Goal: Information Seeking & Learning: Learn about a topic

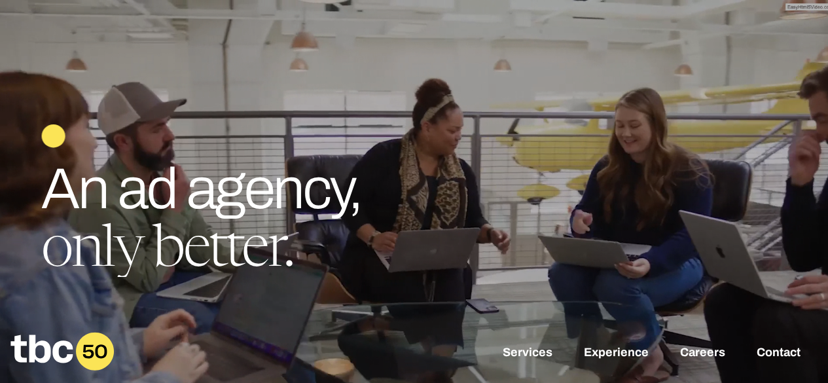
scroll to position [44, 0]
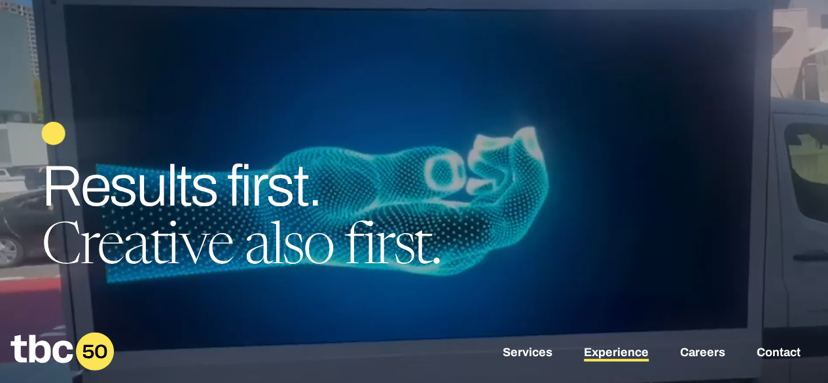
click at [614, 349] on link "Experience" at bounding box center [616, 354] width 65 height 16
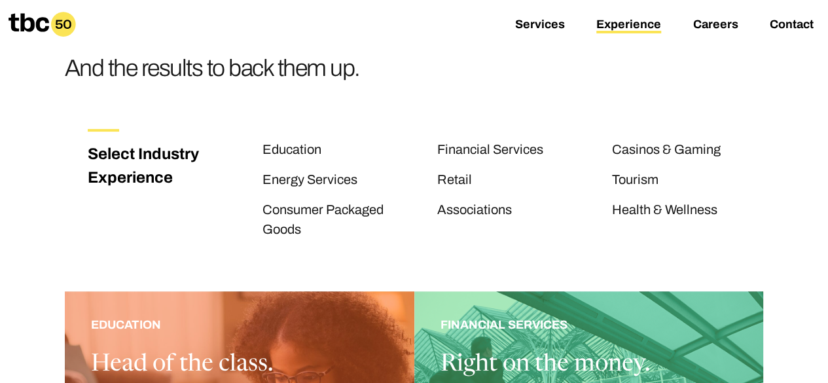
scroll to position [113, 0]
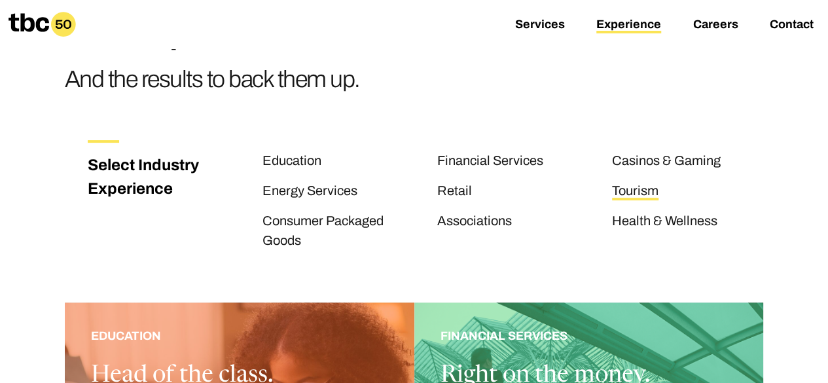
click at [634, 190] on link "Tourism" at bounding box center [635, 191] width 46 height 17
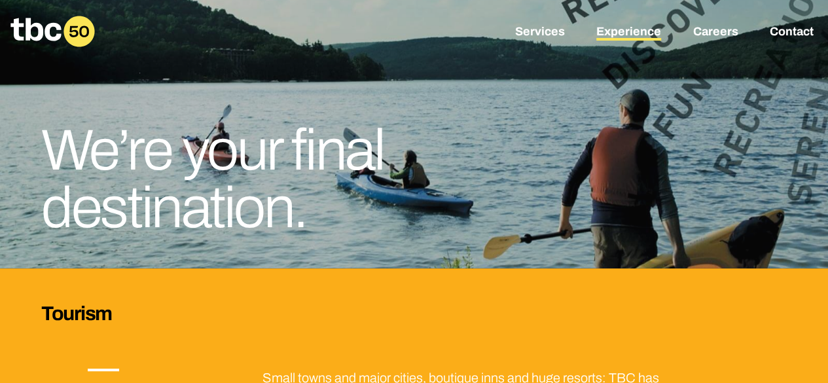
click at [616, 36] on link "Experience" at bounding box center [628, 33] width 65 height 16
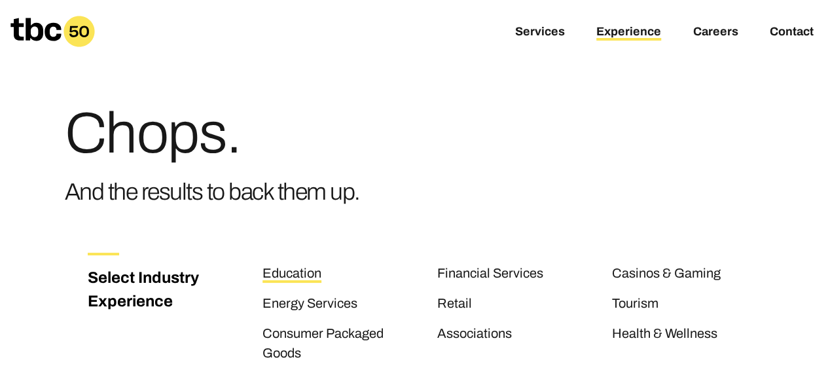
click at [297, 272] on link "Education" at bounding box center [291, 274] width 59 height 17
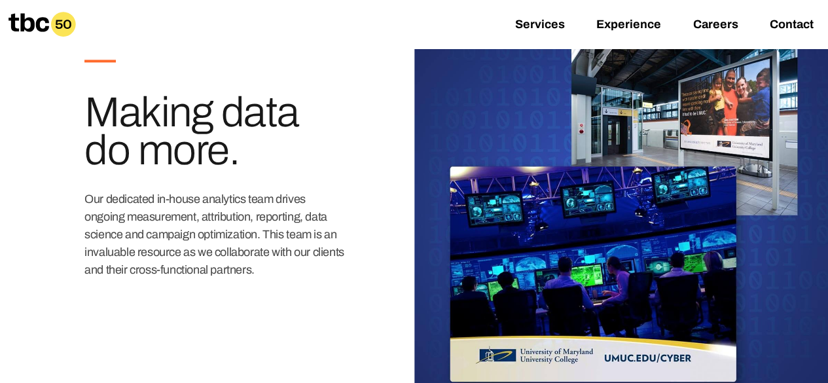
scroll to position [542, 0]
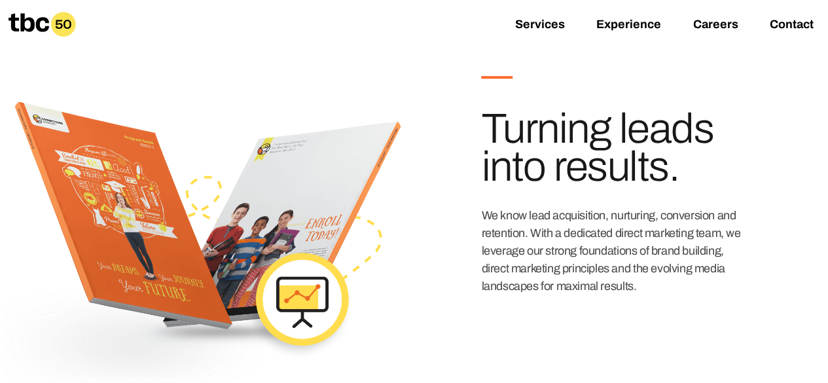
click at [13, 281] on div at bounding box center [207, 228] width 414 height 408
click at [616, 20] on link "Experience" at bounding box center [628, 26] width 65 height 16
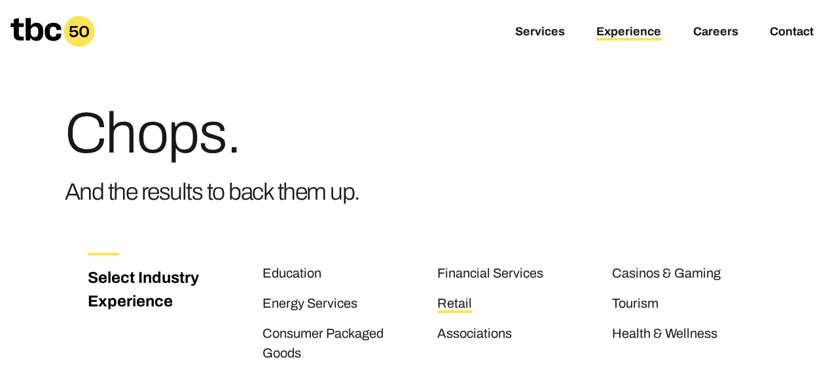
click at [456, 302] on link "Retail" at bounding box center [454, 304] width 35 height 17
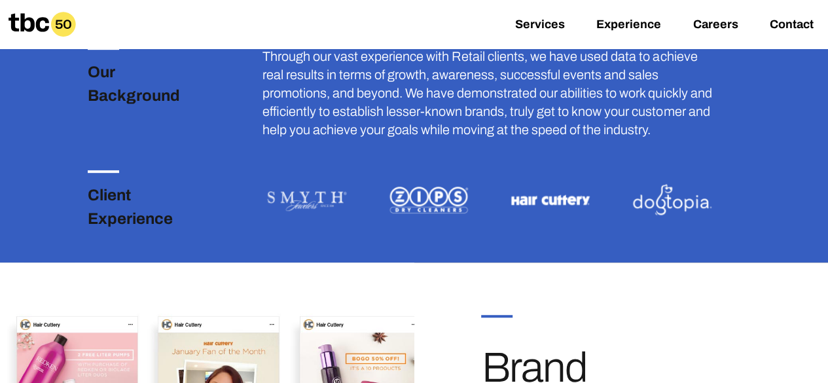
scroll to position [318, 0]
